Goal: Task Accomplishment & Management: Complete application form

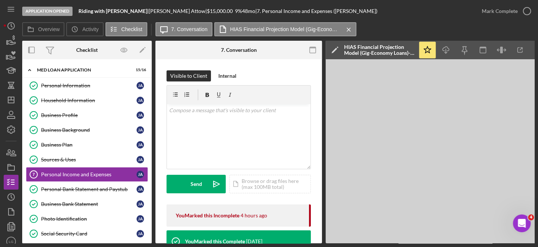
scroll to position [128, 0]
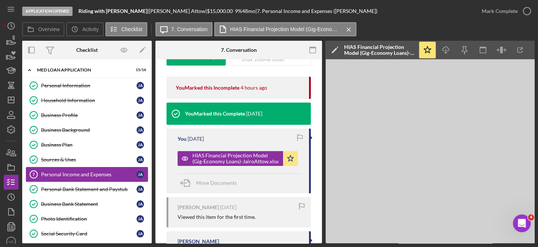
click at [93, 172] on div "Personal Income and Expenses" at bounding box center [88, 174] width 95 height 6
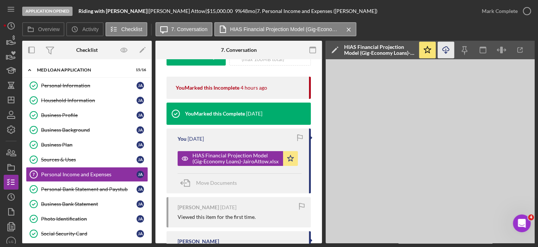
click at [445, 47] on icon "Icon/Download" at bounding box center [446, 50] width 17 height 17
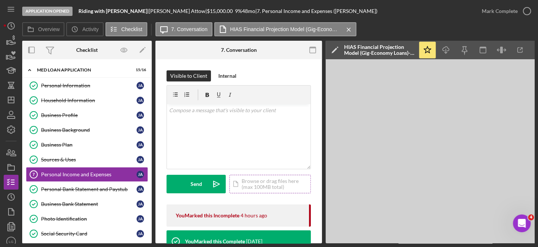
click at [261, 183] on div "Icon/Document Browse or drag files here (max 100MB total) Tap to choose files o…" at bounding box center [269, 184] width 81 height 19
click at [276, 150] on circle at bounding box center [274, 149] width 4 height 4
click at [258, 182] on div "Icon/Document Browse or drag files here (max 100MB total) Tap to choose files o…" at bounding box center [269, 184] width 81 height 19
click at [266, 184] on div "Icon/Document Browse or drag files here (max 100MB total) Tap to choose files o…" at bounding box center [269, 184] width 81 height 19
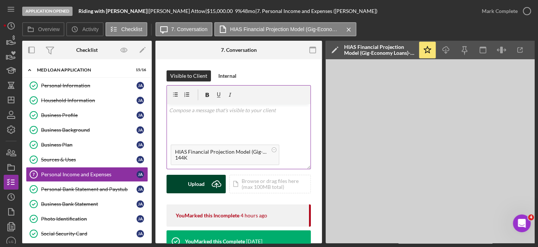
click at [195, 182] on div "Upload" at bounding box center [196, 184] width 17 height 19
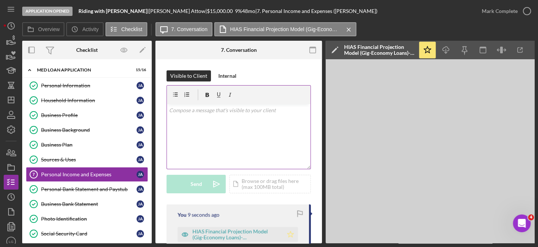
click at [289, 231] on polygon "button" at bounding box center [291, 234] width 6 height 6
click at [246, 150] on div "v Color teal Color pink Remove color Add row above Add row below Add column bef…" at bounding box center [239, 136] width 144 height 65
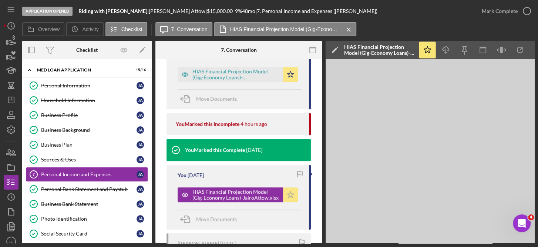
click at [288, 192] on icon "Icon/Star" at bounding box center [290, 194] width 15 height 15
click at [273, 74] on div "HIAS Financial Projection Model (Gig-Economy Loans)-JairoAttow_[DATE].xlsx" at bounding box center [235, 74] width 87 height 12
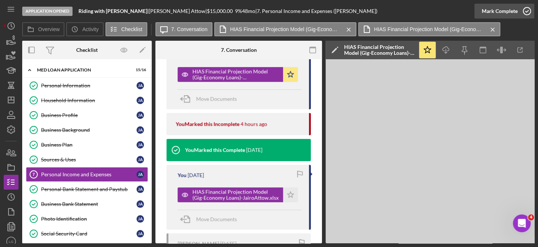
click at [528, 10] on icon "button" at bounding box center [527, 11] width 19 height 19
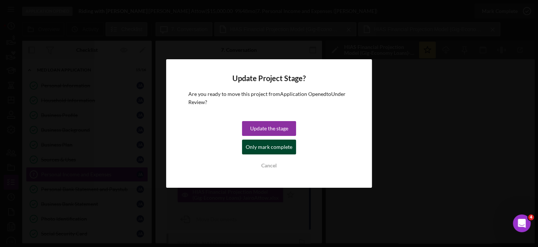
click at [280, 144] on div "Only mark complete" at bounding box center [269, 146] width 47 height 15
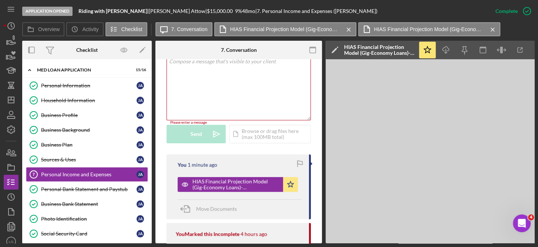
scroll to position [295, 0]
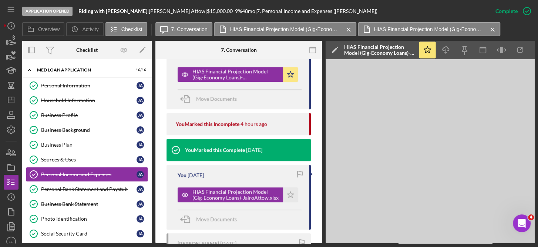
click at [152, 167] on div "Overview Internal Workflow Stage Application Opened Icon/Dropdown Arrow Archive…" at bounding box center [278, 142] width 512 height 202
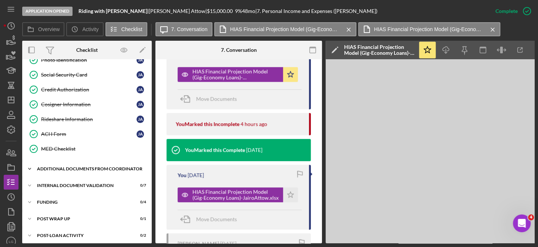
click at [57, 167] on div "Additional Documents from Coordinator" at bounding box center [89, 169] width 105 height 4
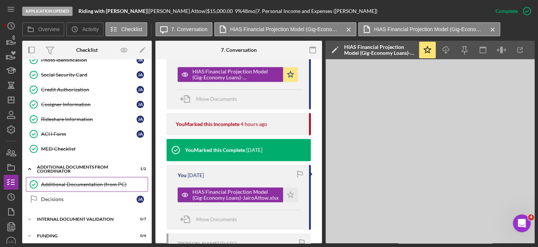
click at [64, 182] on div "Additional Documentation (from PC)" at bounding box center [94, 184] width 107 height 6
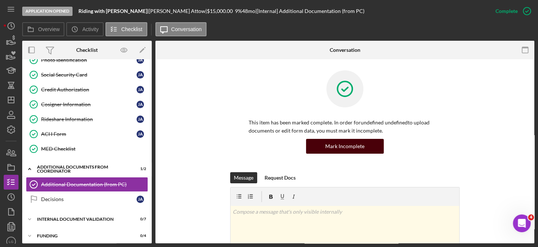
click at [353, 145] on div "Mark Incomplete" at bounding box center [344, 146] width 39 height 15
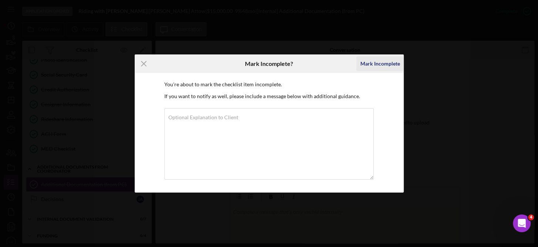
click at [385, 61] on div "Mark Incomplete" at bounding box center [380, 63] width 40 height 15
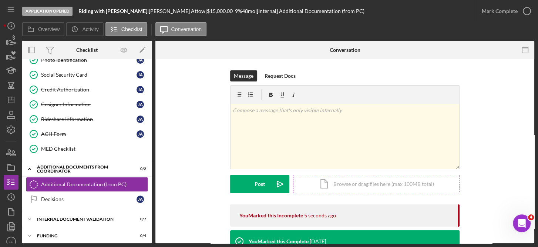
click at [374, 185] on div "Icon/Document Browse or drag files here (max 100MB total) Tap to choose files o…" at bounding box center [376, 184] width 167 height 19
click at [354, 182] on div "Icon/Document Browse or drag files here (max 100MB total) Tap to choose files o…" at bounding box center [376, 184] width 167 height 19
click at [113, 181] on div "Additional Documentation (from PC)" at bounding box center [94, 184] width 107 height 6
click at [367, 184] on div "Icon/Document Browse or drag files here (max 100MB total) Tap to choose files o…" at bounding box center [376, 184] width 167 height 19
click at [350, 183] on div "Icon/Document Browse or drag files here (max 100MB total) Tap to choose files o…" at bounding box center [376, 184] width 167 height 19
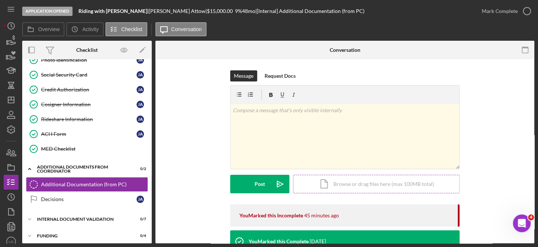
click at [364, 182] on div "Icon/Document Browse or drag files here (max 100MB total) Tap to choose files o…" at bounding box center [376, 184] width 167 height 19
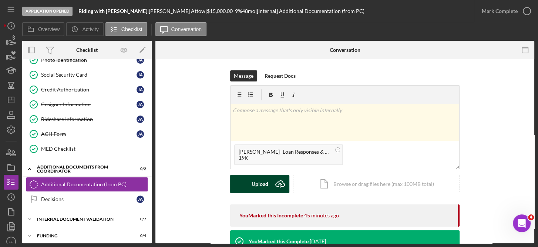
click at [264, 182] on div "Upload" at bounding box center [260, 184] width 17 height 19
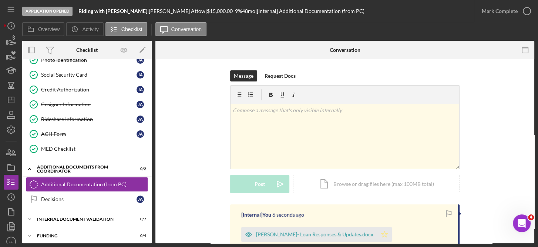
click at [377, 234] on icon "Icon/Star" at bounding box center [384, 234] width 15 height 15
click at [33, 177] on icon "Additional Documentation (from PC)" at bounding box center [33, 184] width 19 height 19
click at [66, 167] on div "Additional Documents from Coordinator" at bounding box center [89, 169] width 105 height 4
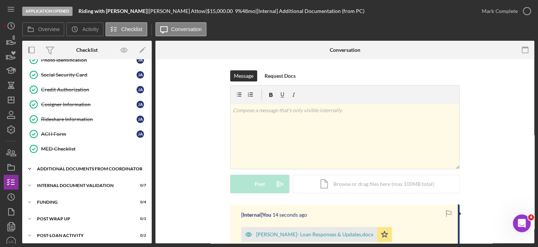
click at [68, 168] on div "Additional Documents from Coordinator" at bounding box center [89, 169] width 105 height 4
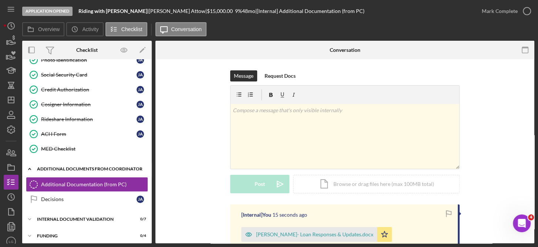
scroll to position [189, 0]
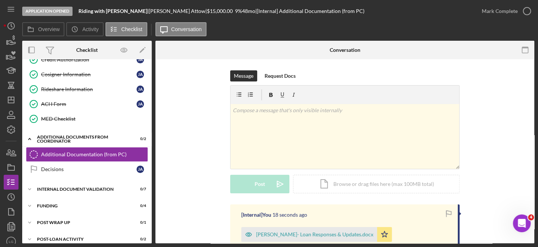
click at [531, 172] on div "Message Request Docs v Color teal Color pink Remove color Add row above Add row…" at bounding box center [344, 249] width 379 height 381
click at [377, 181] on div "Icon/Document Browse or drag files here (max 100MB total) Tap to choose files o…" at bounding box center [376, 184] width 167 height 19
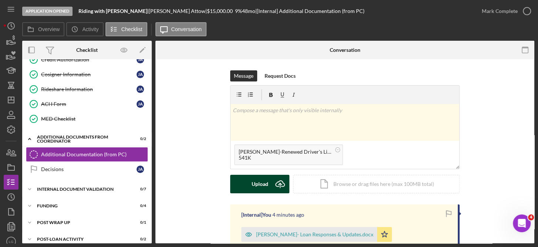
click at [266, 184] on div "Upload" at bounding box center [260, 184] width 17 height 19
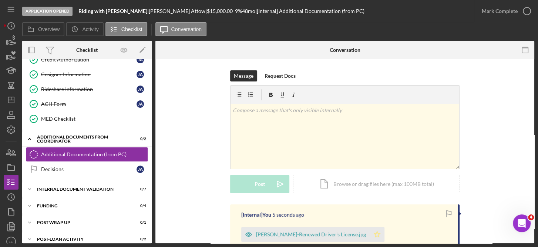
click at [370, 231] on icon "Icon/Star" at bounding box center [377, 234] width 15 height 15
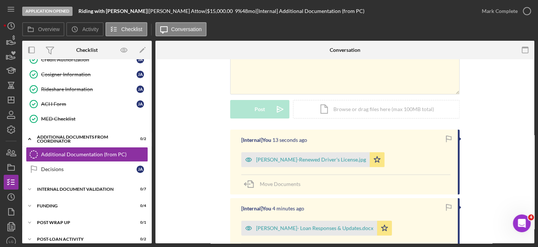
scroll to position [67, 0]
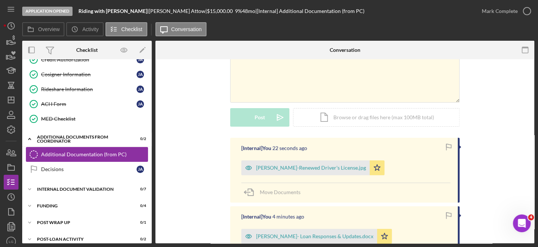
click at [34, 151] on icon at bounding box center [33, 154] width 7 height 7
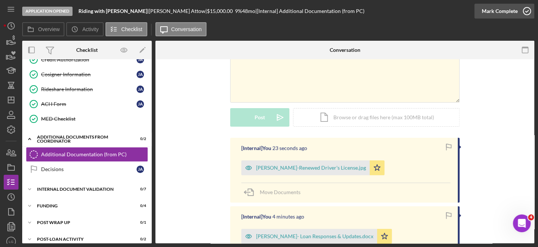
click at [524, 10] on icon "button" at bounding box center [527, 11] width 19 height 19
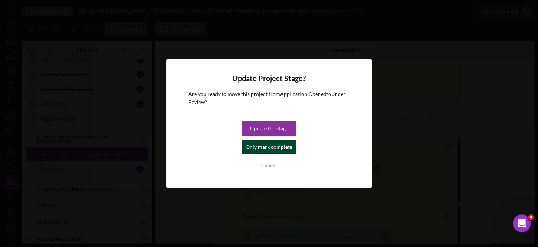
click at [287, 145] on div "Only mark complete" at bounding box center [269, 146] width 47 height 15
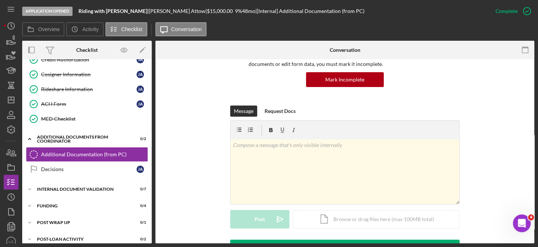
scroll to position [168, 0]
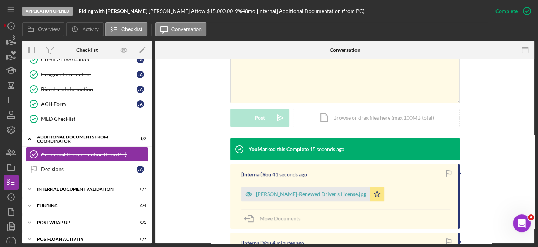
click at [531, 71] on div "This item has been marked complete. In order for undefined undefined to upload …" at bounding box center [344, 179] width 379 height 577
click at [531, 70] on div "This item has been marked complete. In order for undefined undefined to upload …" at bounding box center [344, 179] width 379 height 577
click at [149, 71] on div "Personal Information Personal Information [PERSON_NAME] Household Information H…" at bounding box center [87, 9] width 130 height 241
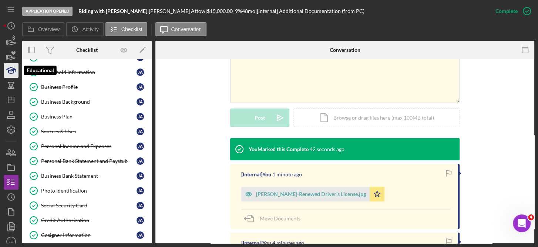
click at [10, 69] on icon "button" at bounding box center [11, 70] width 19 height 19
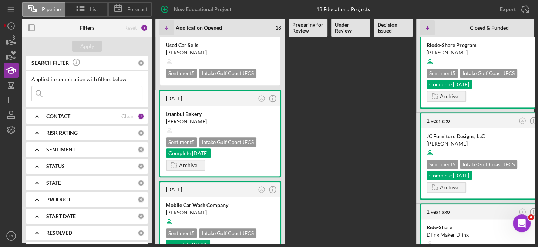
scroll to position [293, 0]
click at [234, 229] on div "Intake Gulf Coast JFCS" at bounding box center [227, 233] width 57 height 9
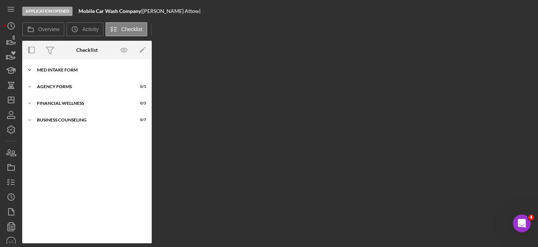
click at [72, 67] on div "Icon/Expander MED Intake Form 10 / 10" at bounding box center [87, 70] width 130 height 15
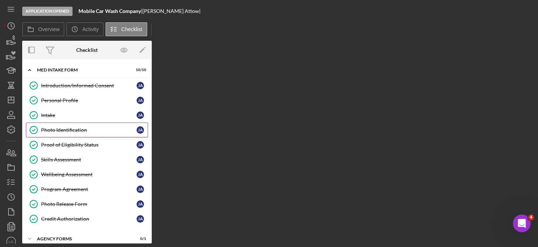
click at [74, 130] on div "Photo Identification" at bounding box center [88, 130] width 95 height 6
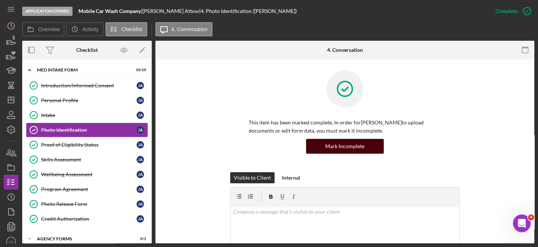
click at [347, 145] on div "Mark Incomplete" at bounding box center [344, 146] width 39 height 15
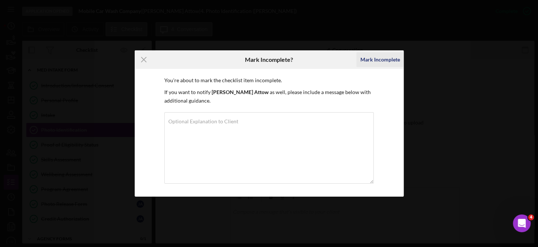
click at [376, 57] on div "Mark Incomplete" at bounding box center [380, 59] width 40 height 15
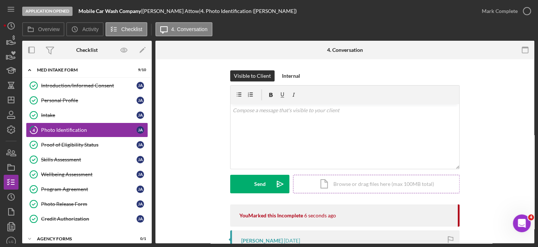
click at [360, 180] on div "Icon/Document Browse or drag files here (max 100MB total) Tap to choose files o…" at bounding box center [376, 184] width 167 height 19
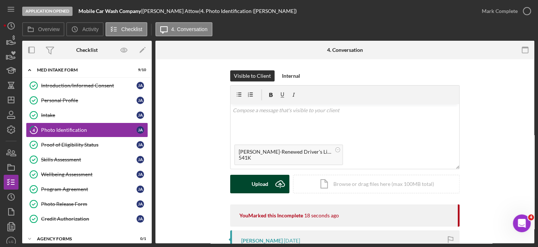
click at [258, 181] on div "Upload" at bounding box center [260, 184] width 17 height 19
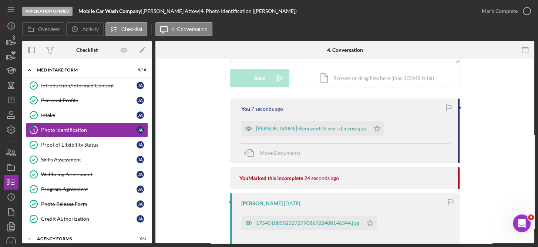
scroll to position [115, 0]
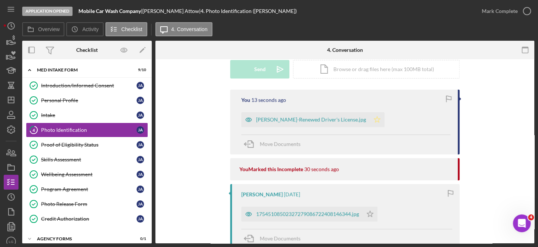
click at [370, 119] on icon "Icon/Star" at bounding box center [377, 119] width 15 height 15
click at [530, 190] on div "Visible to Client Internal v Color teal Color pink Remove color Add row above A…" at bounding box center [344, 203] width 379 height 519
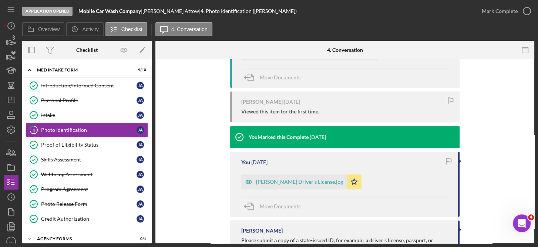
click at [531, 86] on div "Visible to Client Internal v Color teal Color pink Remove color Add row above A…" at bounding box center [344, 43] width 379 height 519
click at [531, 79] on div "Visible to Client Internal v Color teal Color pink Remove color Add row above A…" at bounding box center [344, 43] width 379 height 519
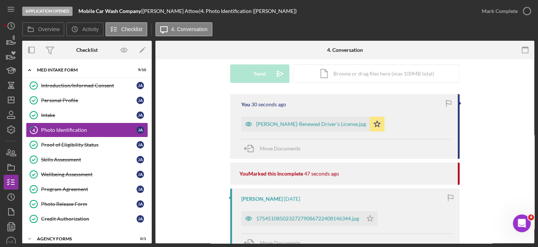
scroll to position [110, 0]
click at [529, 9] on icon "button" at bounding box center [527, 11] width 19 height 19
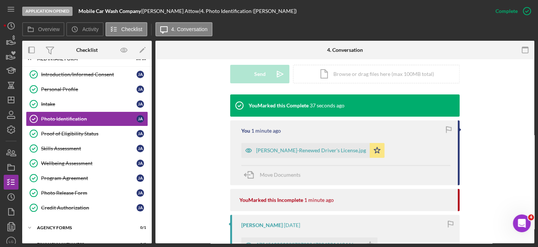
scroll to position [0, 0]
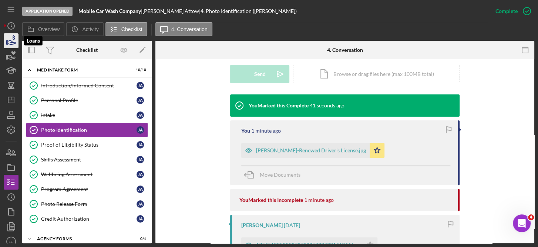
click at [10, 41] on icon "button" at bounding box center [11, 40] width 19 height 19
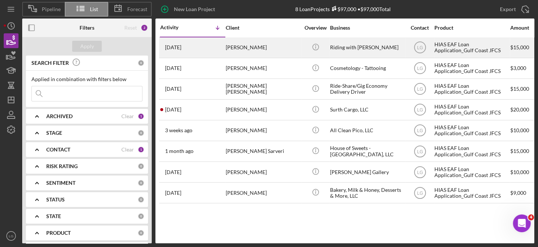
click at [241, 51] on div "[PERSON_NAME]" at bounding box center [263, 48] width 74 height 20
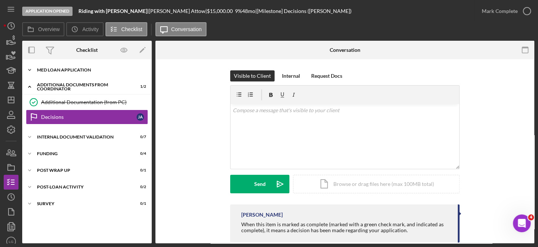
click at [84, 69] on div "MED Loan Application" at bounding box center [89, 70] width 105 height 4
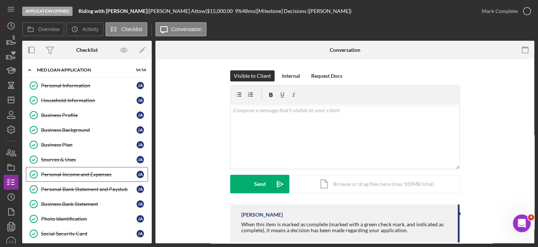
click at [68, 173] on div "Personal Income and Expenses" at bounding box center [88, 174] width 95 height 6
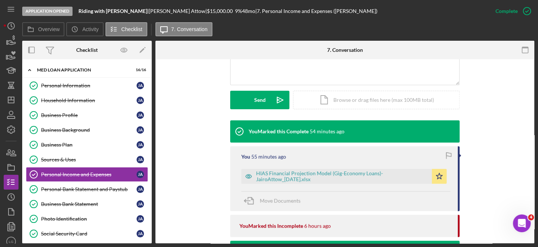
scroll to position [347, 0]
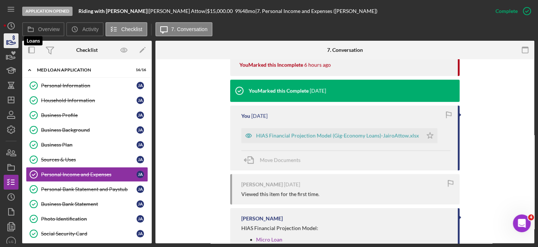
click at [10, 40] on icon "button" at bounding box center [11, 40] width 19 height 19
